Goal: Transaction & Acquisition: Purchase product/service

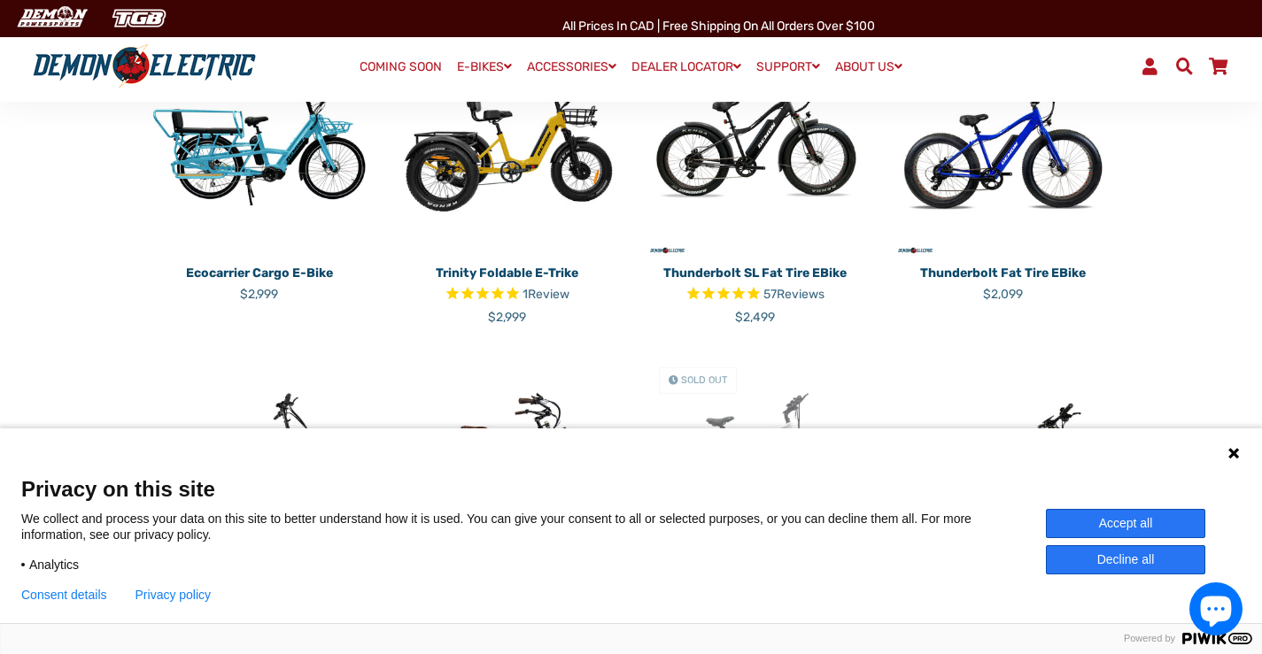
scroll to position [708, 0]
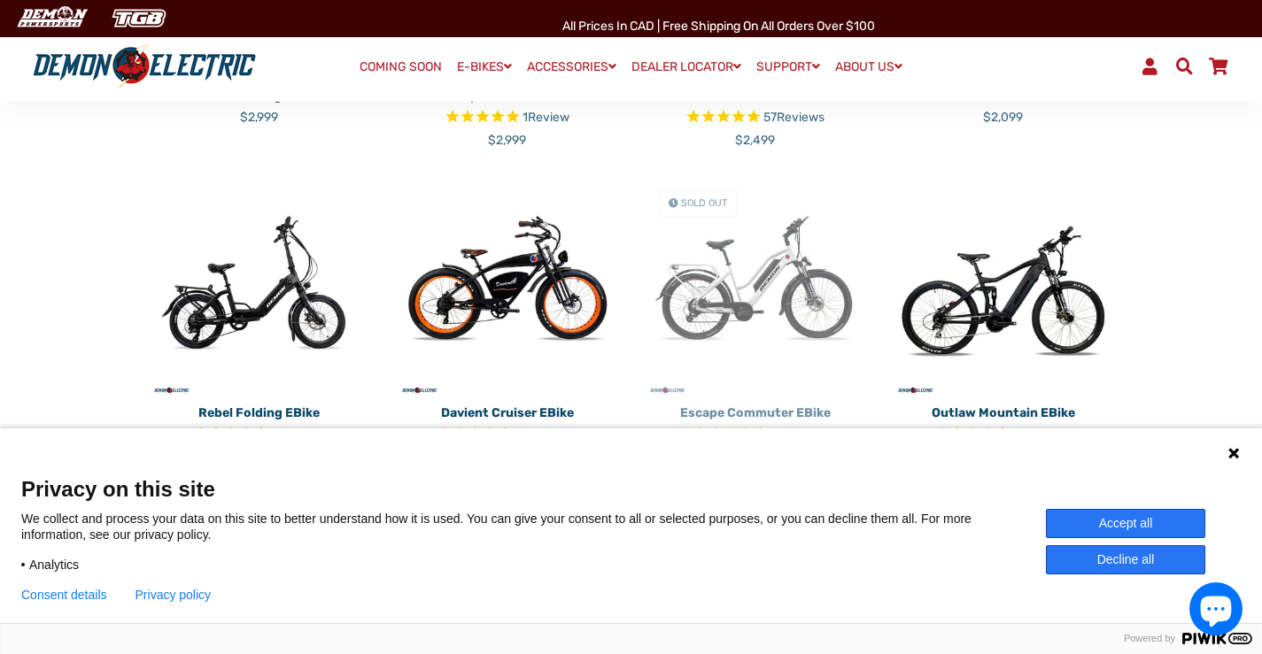
click at [1236, 447] on icon at bounding box center [1234, 453] width 14 height 14
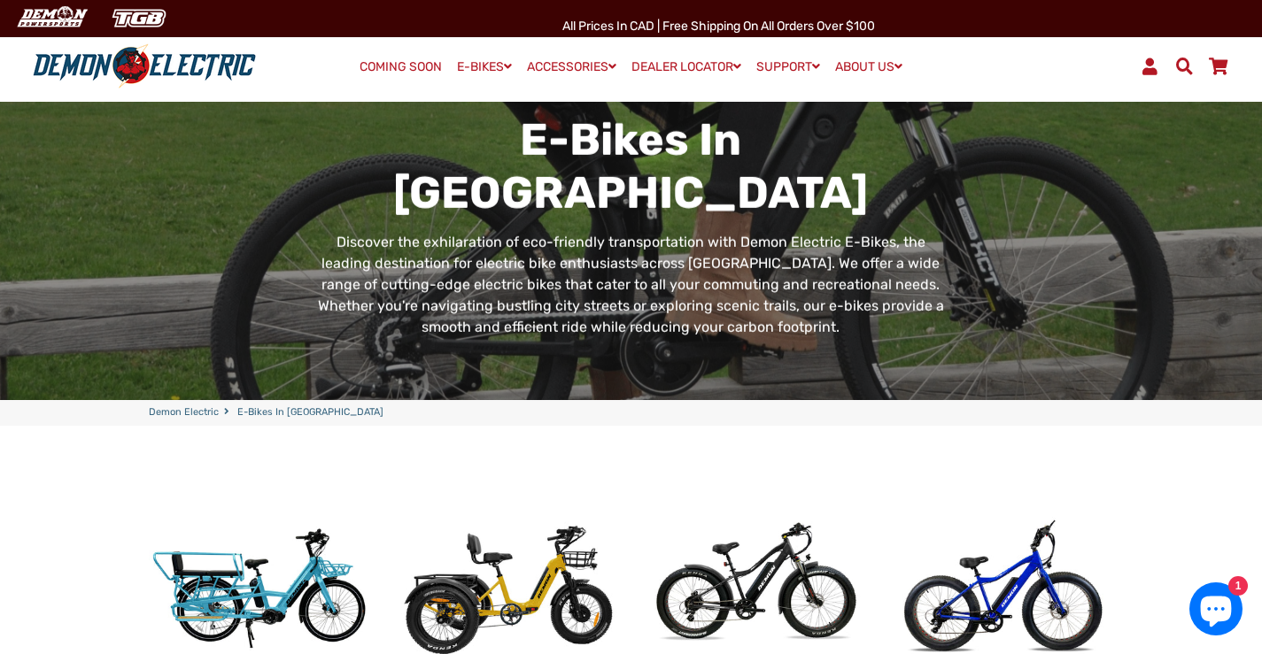
scroll to position [0, 0]
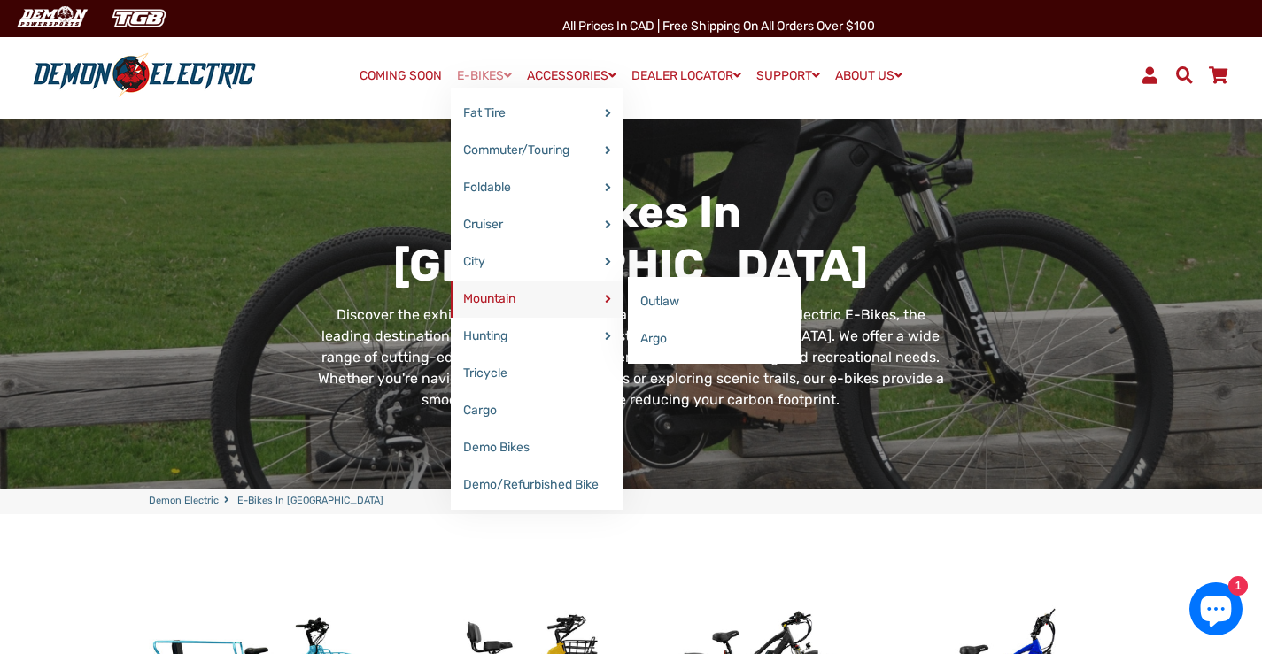
click at [522, 289] on link "Mountain" at bounding box center [537, 299] width 173 height 37
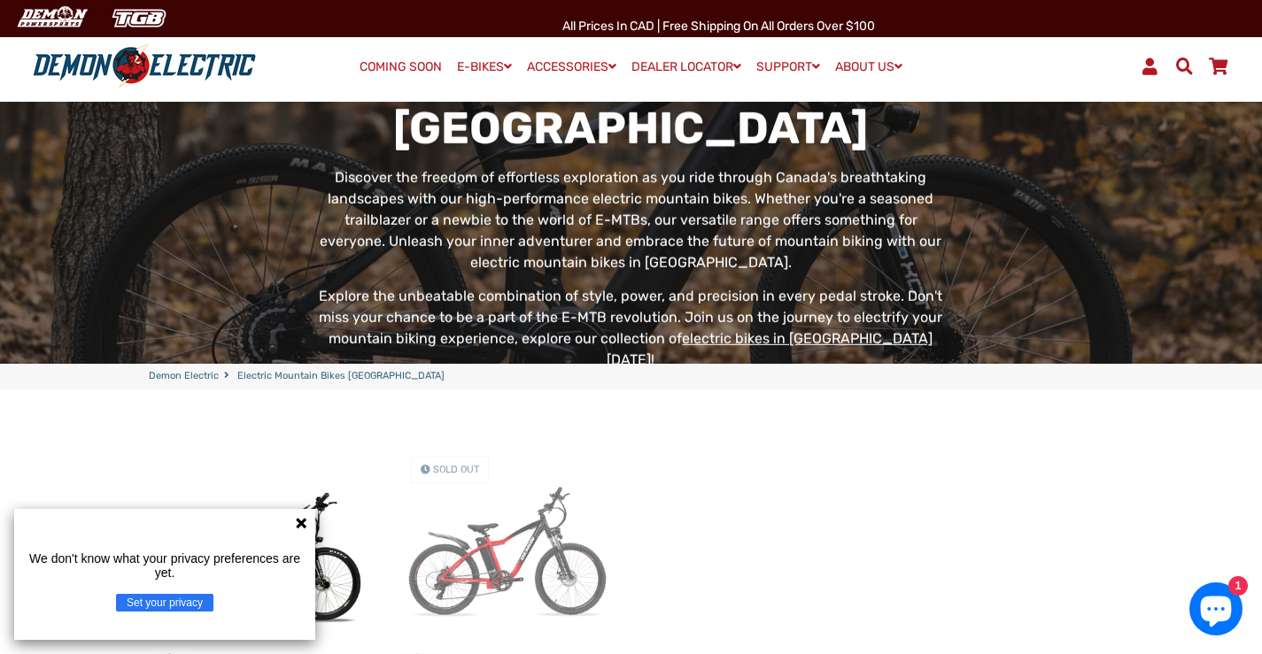
scroll to position [531, 0]
